Goal: Find specific page/section: Find specific page/section

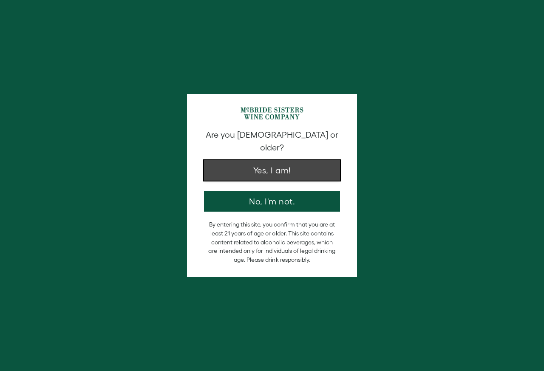
click at [264, 162] on button "Yes, I am!" at bounding box center [272, 170] width 136 height 20
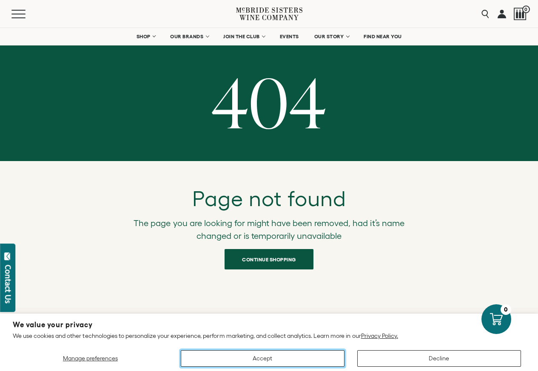
click at [250, 359] on button "Accept" at bounding box center [263, 358] width 164 height 17
